Goal: Task Accomplishment & Management: Manage account settings

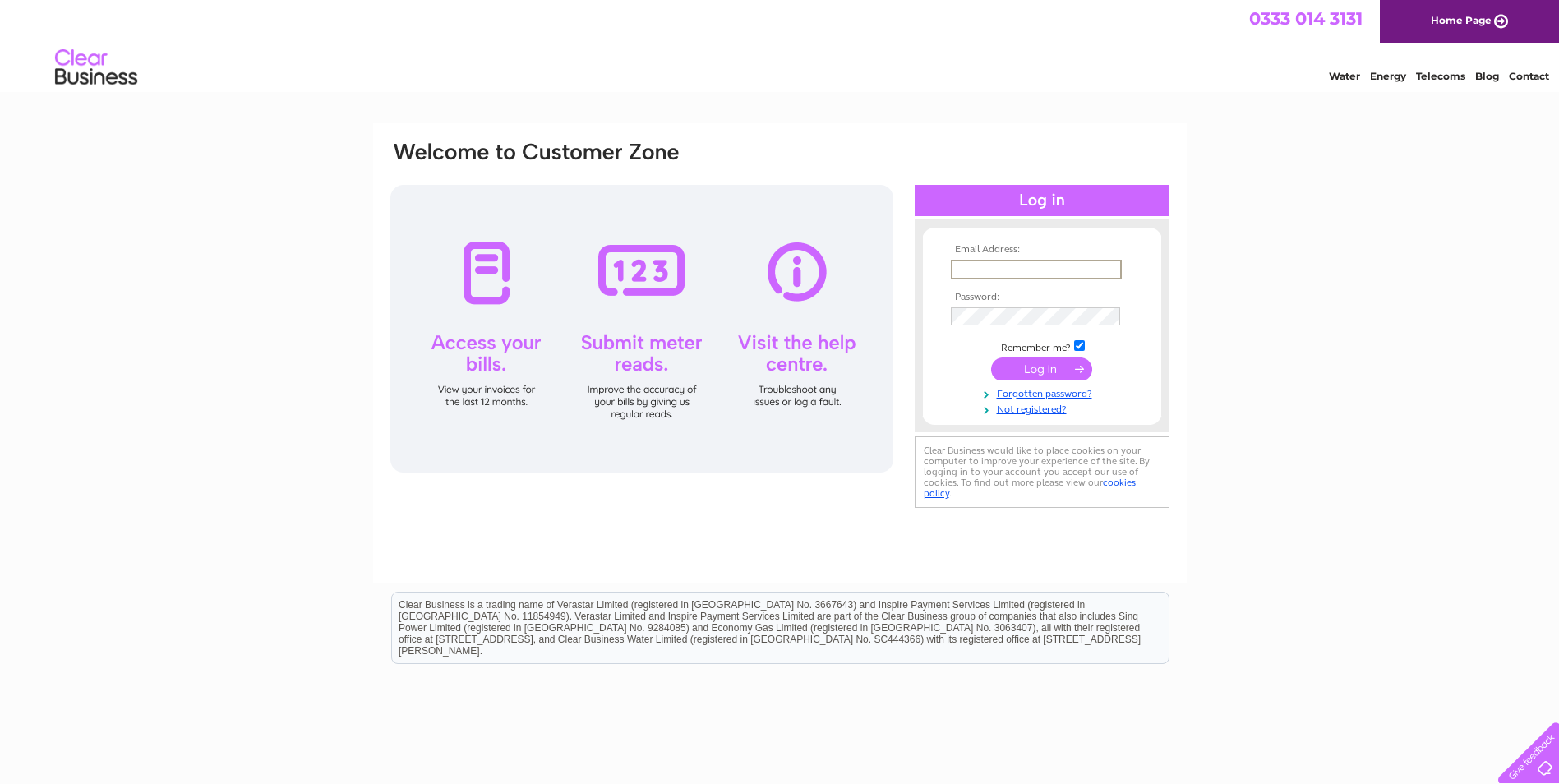
click at [961, 269] on input "text" at bounding box center [1036, 269] width 171 height 20
type input "trowbridge.dean@btinternet.com"
click at [1022, 363] on input "submit" at bounding box center [1042, 367] width 101 height 23
click at [1055, 368] on input "submit" at bounding box center [1042, 367] width 101 height 23
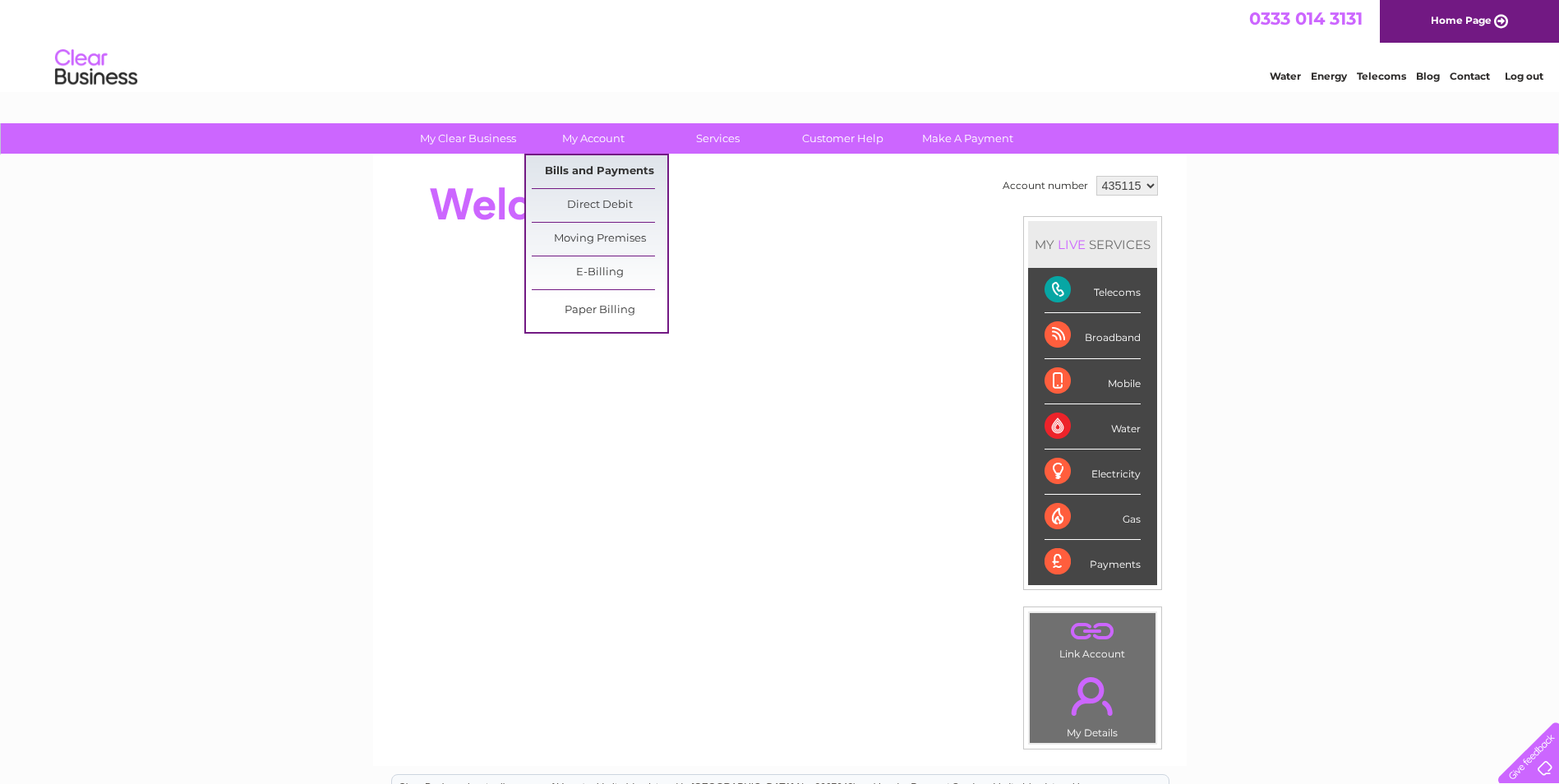
click at [589, 165] on link "Bills and Payments" at bounding box center [599, 171] width 136 height 33
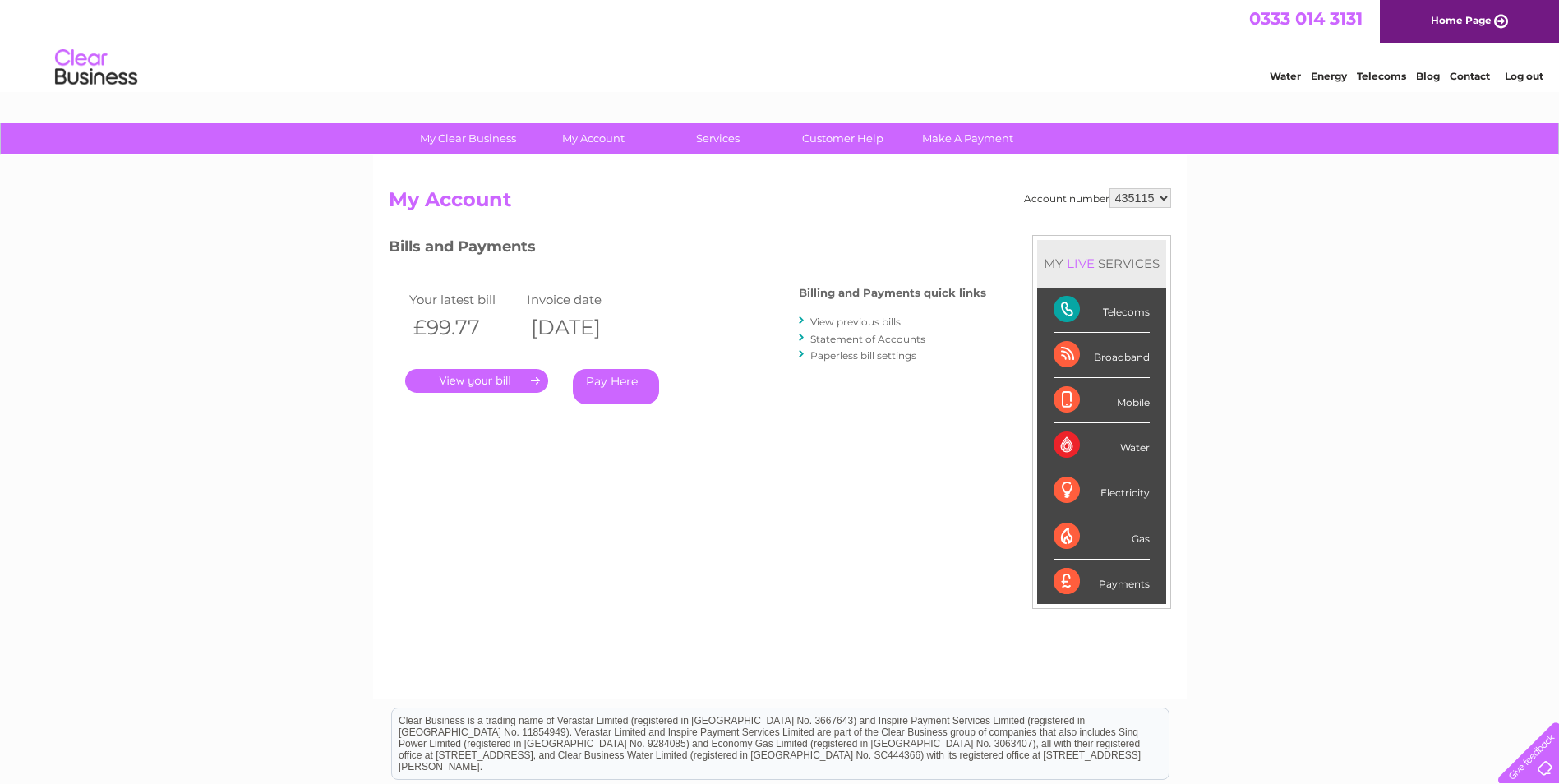
click at [504, 382] on link "." at bounding box center [477, 380] width 143 height 24
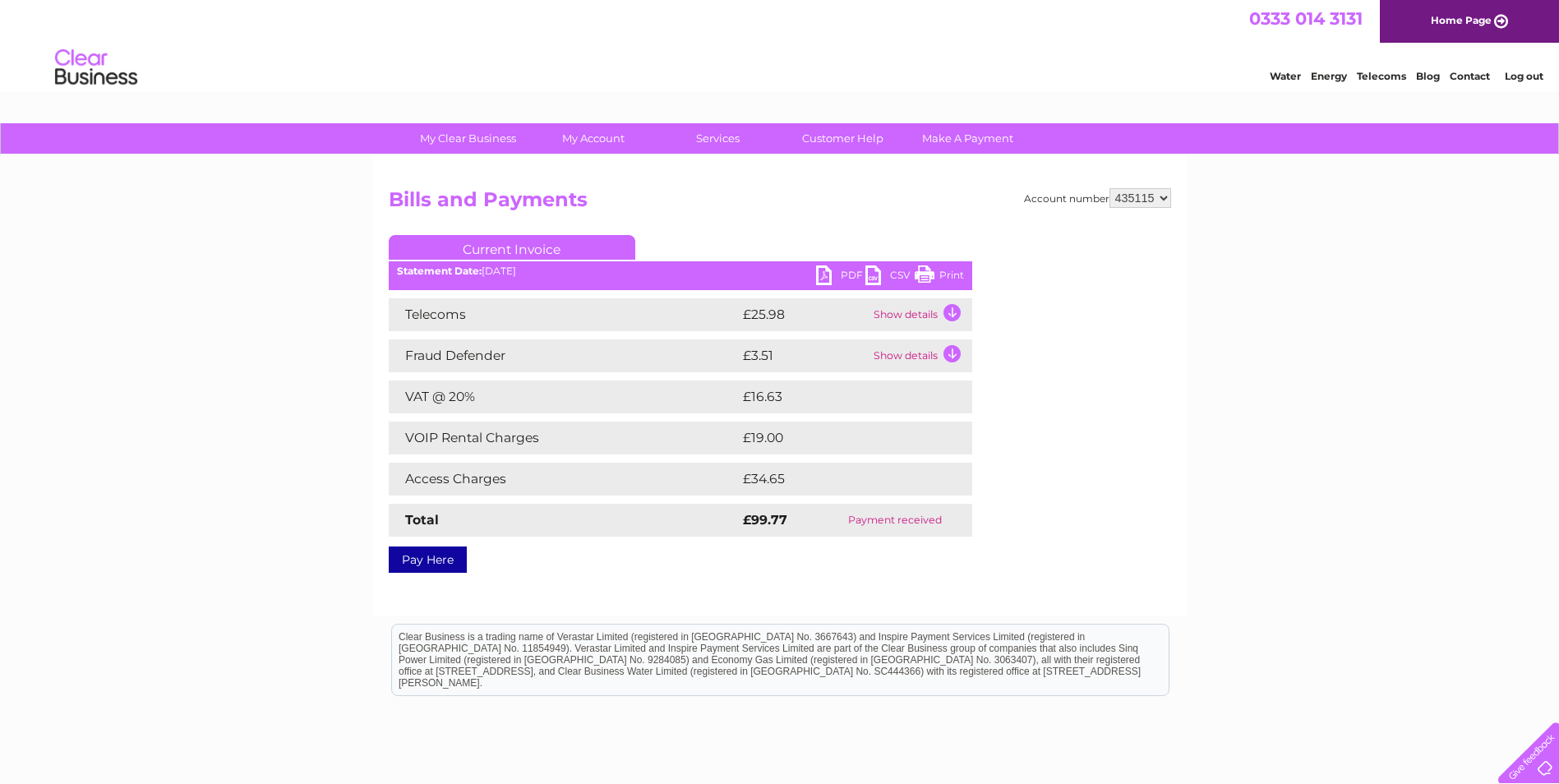
click at [825, 277] on link "PDF" at bounding box center [841, 277] width 49 height 24
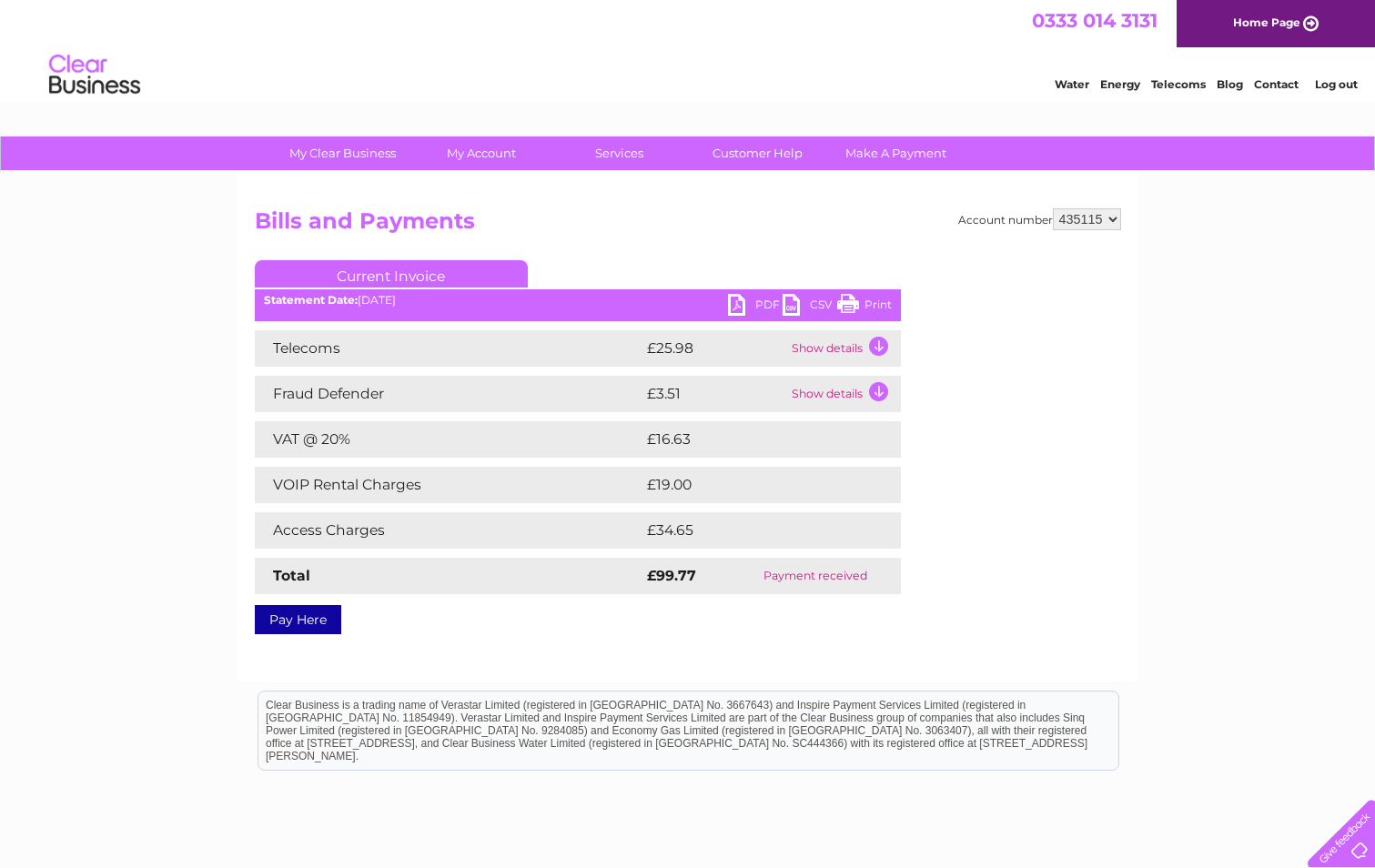
click at [1324, 85] on link "Log out" at bounding box center [1336, 84] width 43 height 13
